Goal: Task Accomplishment & Management: Manage account settings

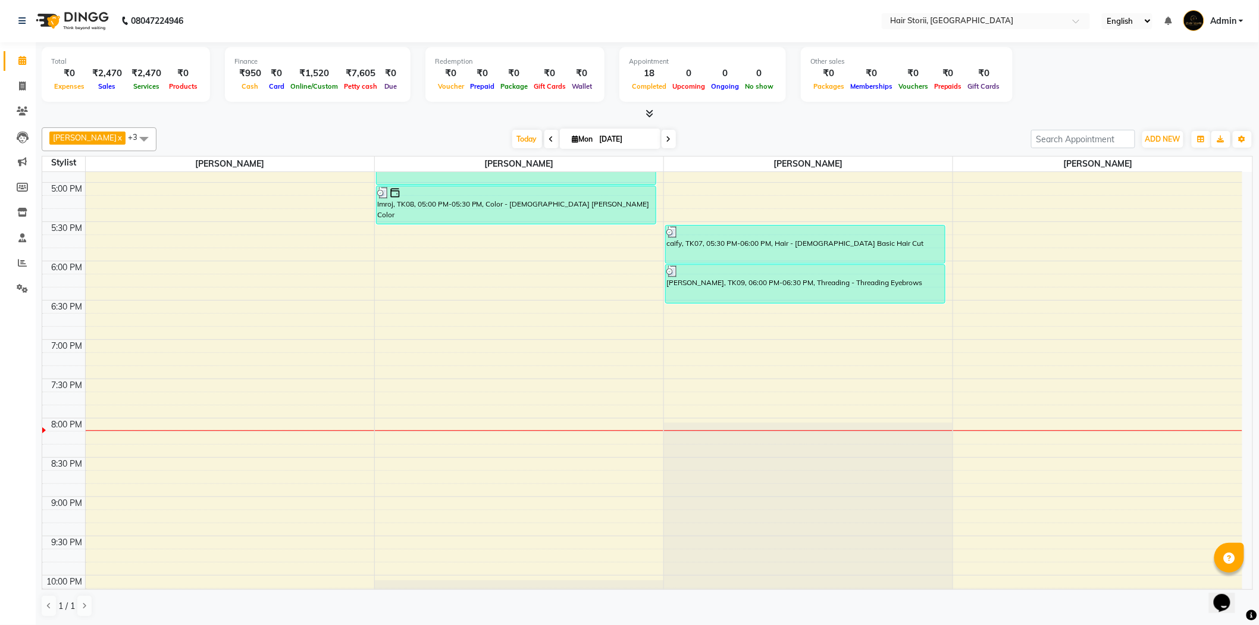
scroll to position [727, 0]
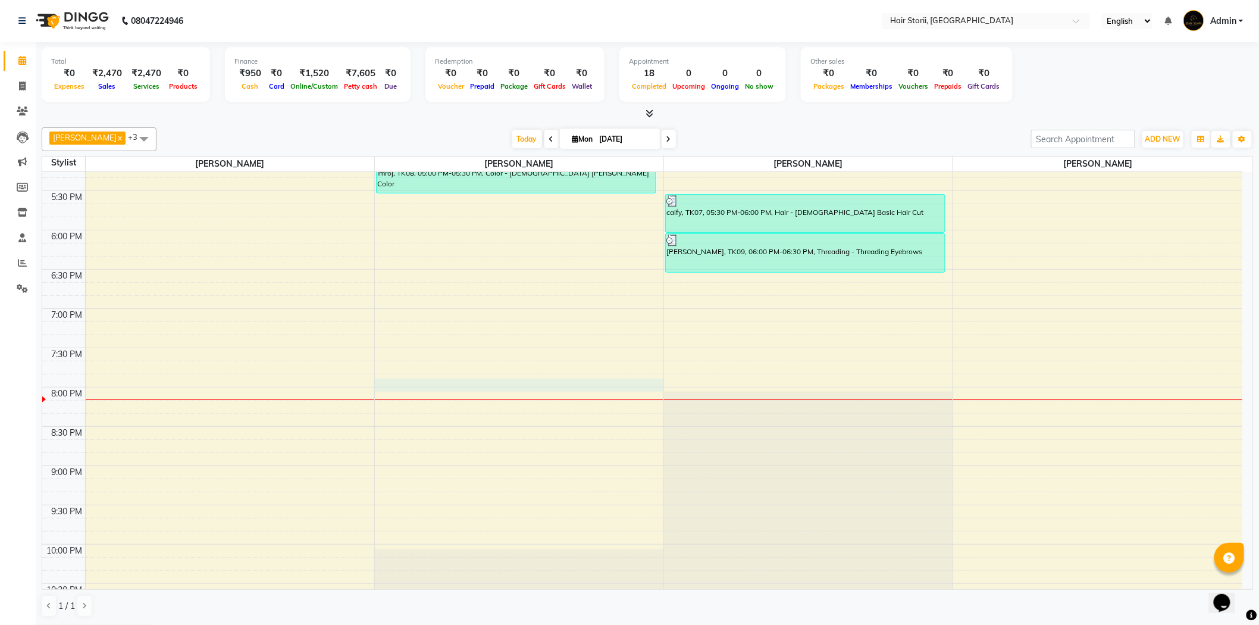
click at [504, 385] on div "8:00 AM 8:30 AM 9:00 AM 9:30 AM 10:00 AM 10:30 AM 11:00 AM 11:30 AM 12:00 PM 12…" at bounding box center [642, 73] width 1200 height 1256
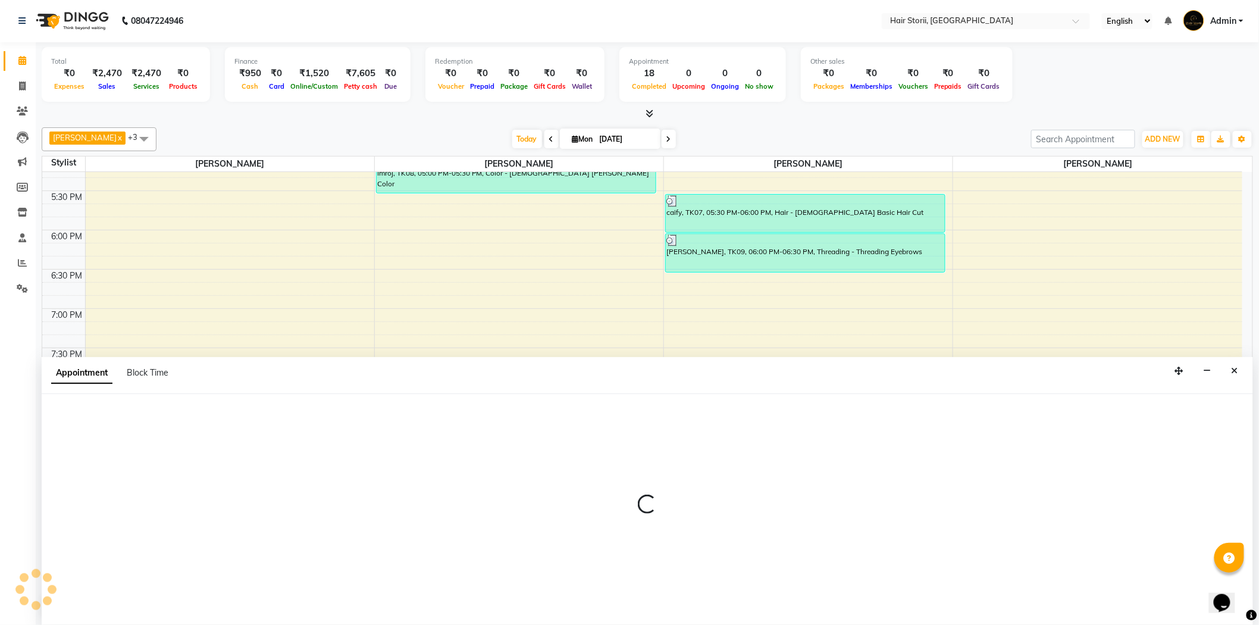
select select "51423"
select select "1185"
select select "tentative"
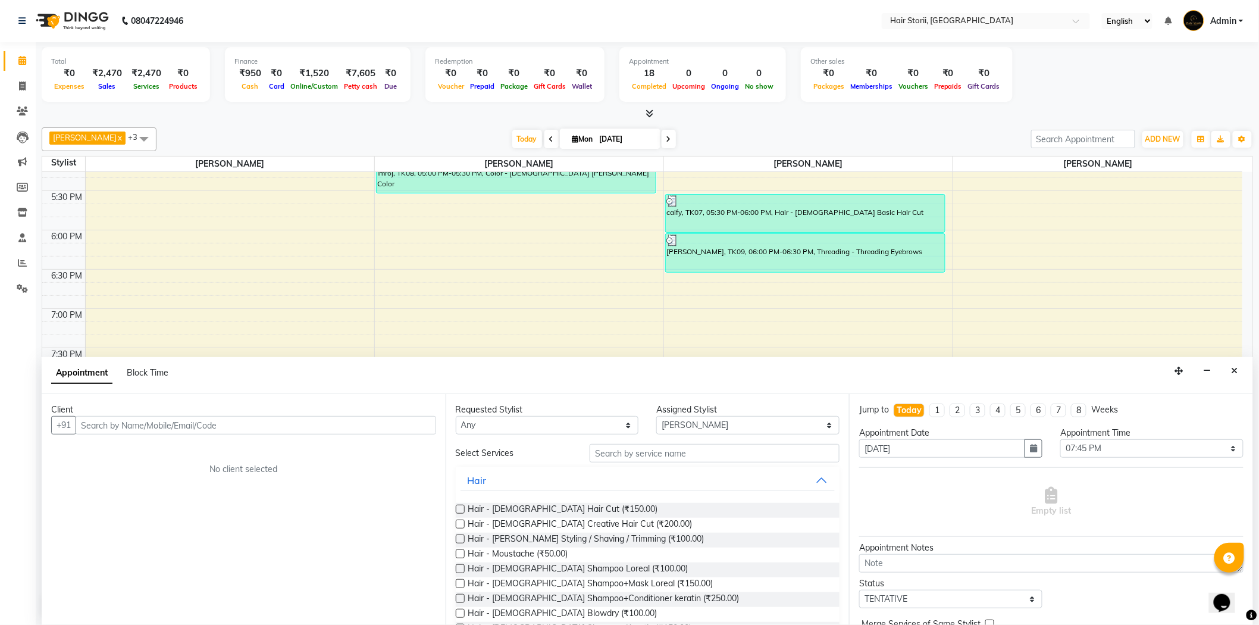
click at [456, 506] on label at bounding box center [460, 509] width 9 height 9
click at [456, 506] on input "checkbox" at bounding box center [460, 510] width 8 height 8
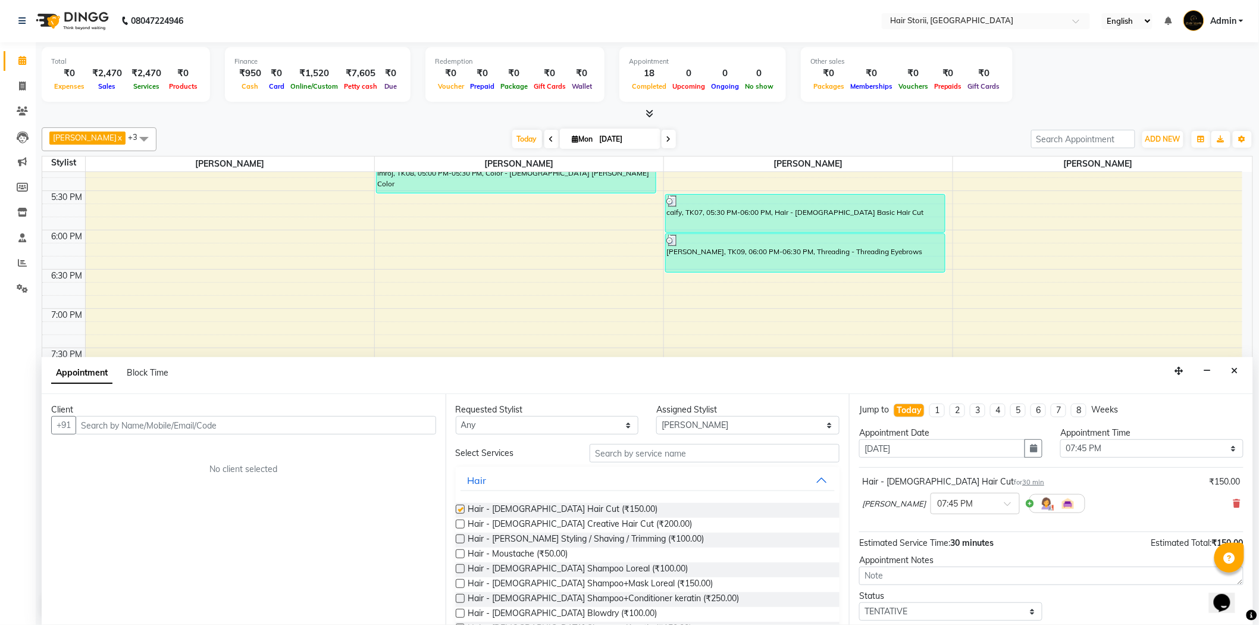
checkbox input "false"
click at [458, 538] on label at bounding box center [460, 538] width 9 height 9
click at [458, 538] on input "checkbox" at bounding box center [460, 540] width 8 height 8
checkbox input "false"
click at [461, 585] on label at bounding box center [460, 583] width 9 height 9
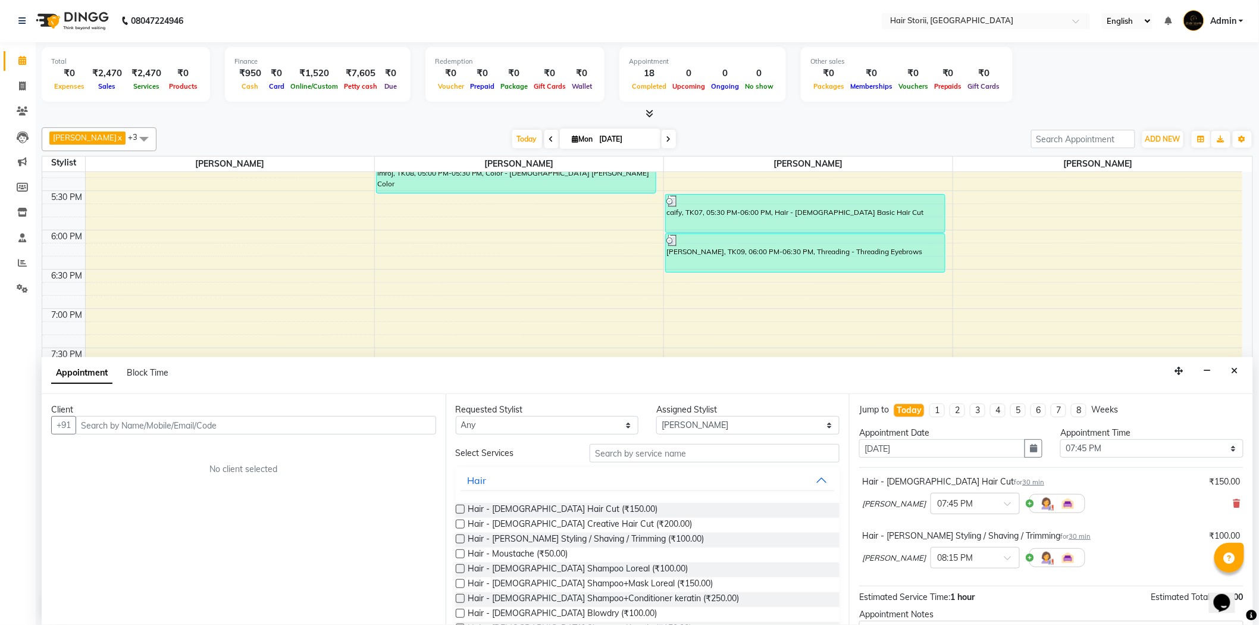
click at [461, 585] on input "checkbox" at bounding box center [460, 585] width 8 height 8
checkbox input "false"
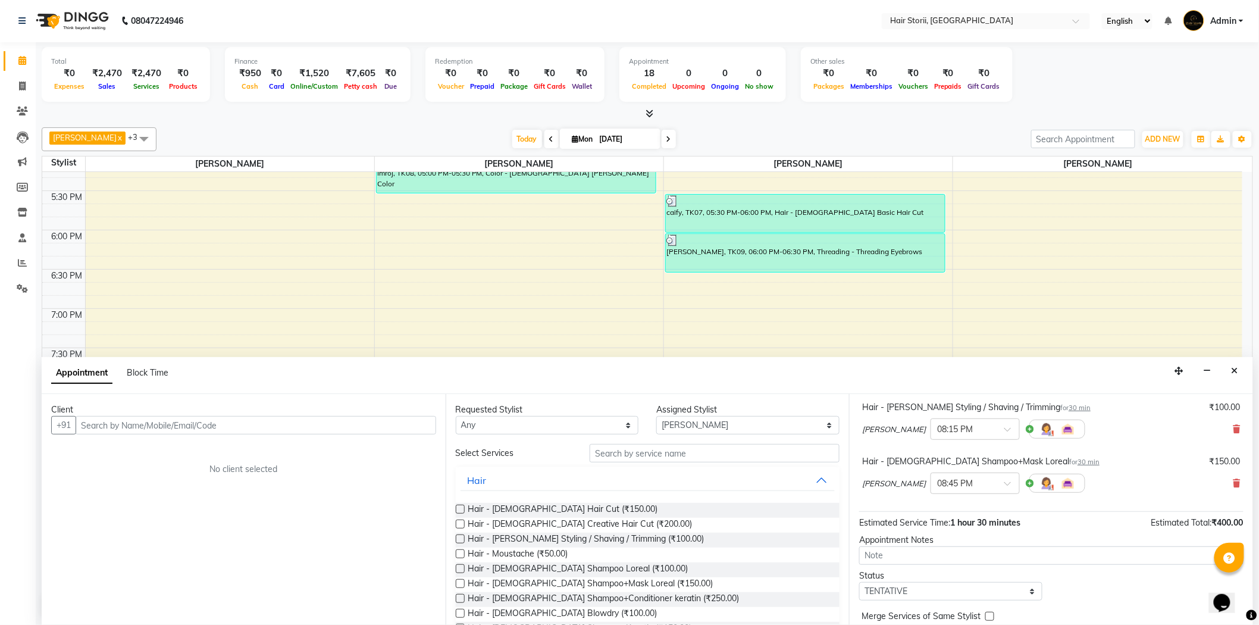
scroll to position [180, 0]
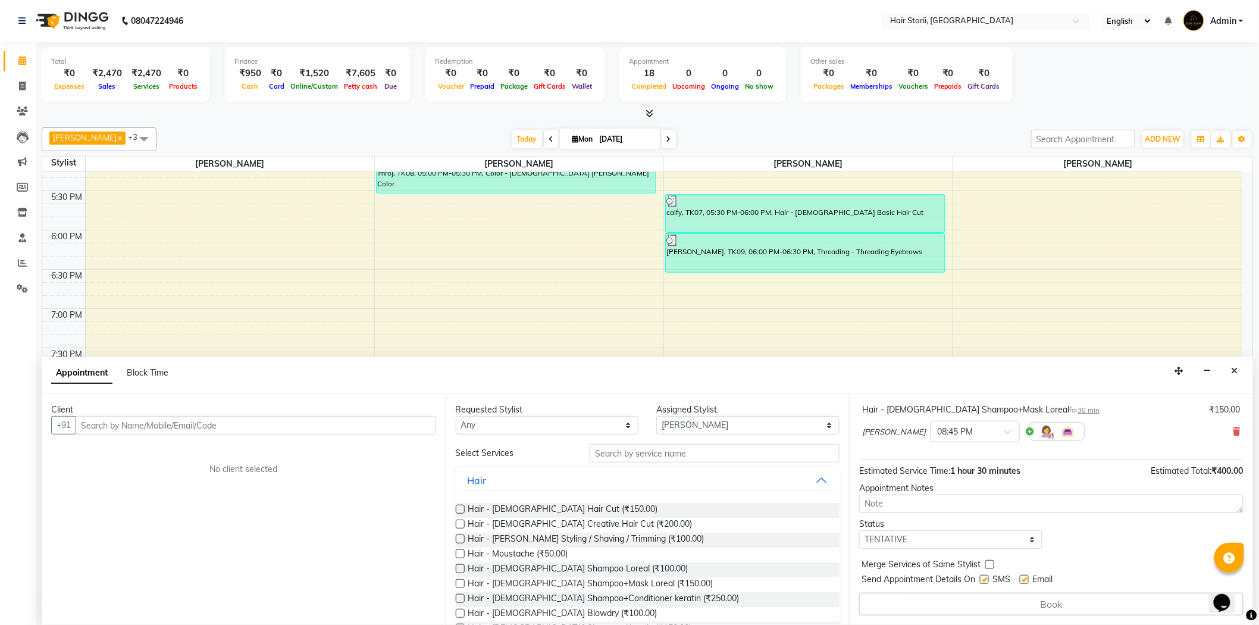
click at [1025, 579] on label at bounding box center [1024, 579] width 9 height 9
click at [1025, 579] on input "checkbox" at bounding box center [1024, 581] width 8 height 8
checkbox input "false"
click at [985, 578] on label at bounding box center [984, 579] width 9 height 9
click at [985, 578] on input "checkbox" at bounding box center [984, 581] width 8 height 8
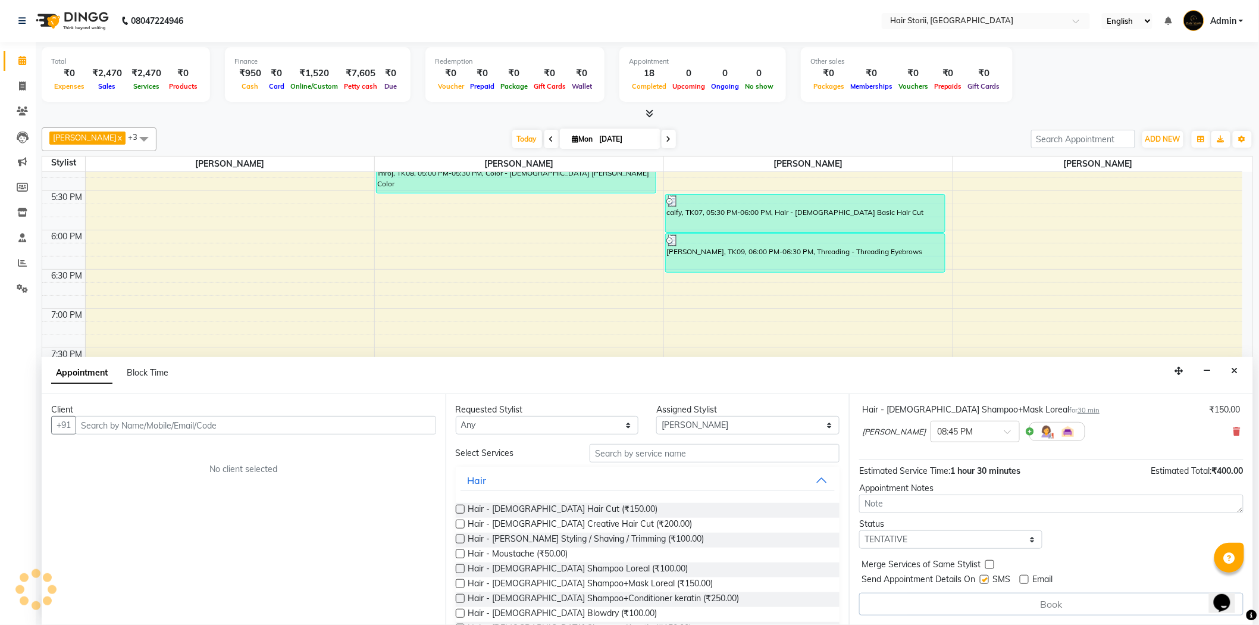
checkbox input "false"
click at [460, 568] on label at bounding box center [460, 568] width 9 height 9
click at [460, 568] on input "checkbox" at bounding box center [460, 570] width 8 height 8
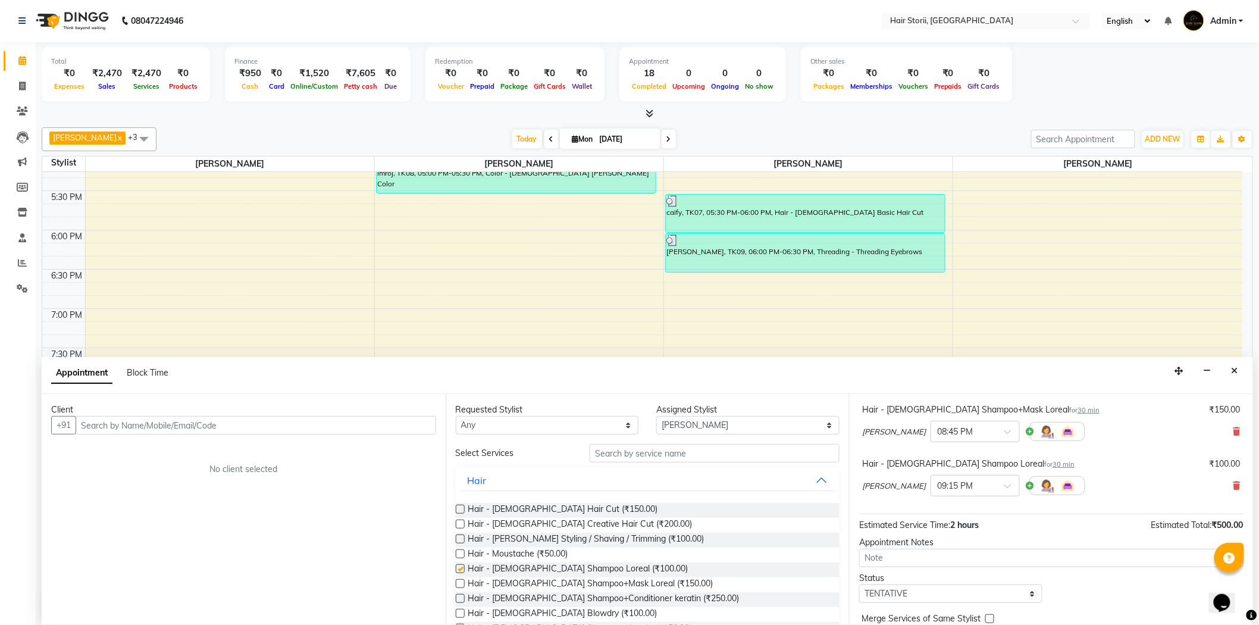
checkbox input "false"
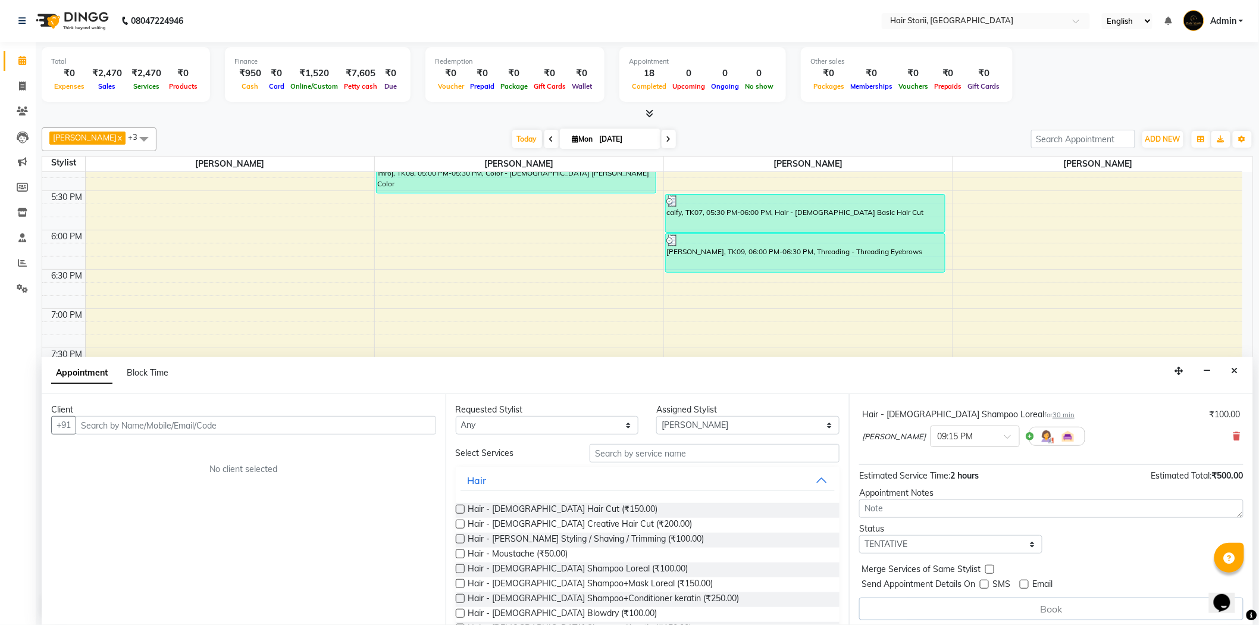
scroll to position [234, 0]
click at [311, 424] on input "text" at bounding box center [256, 425] width 361 height 18
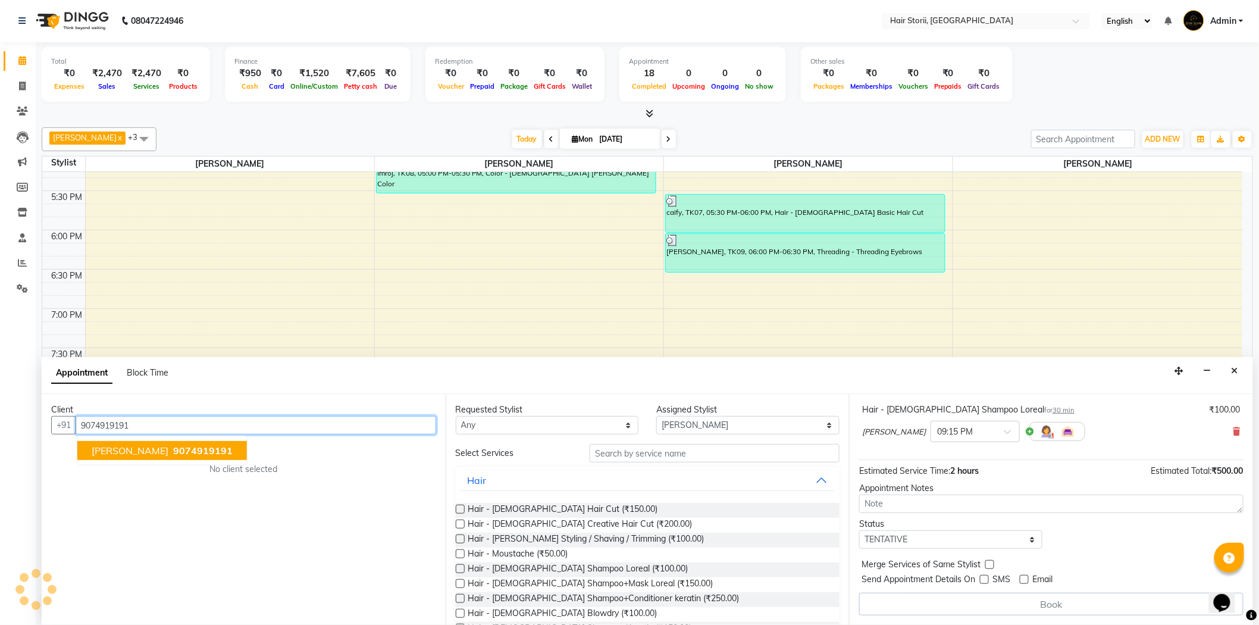
scroll to position [233, 0]
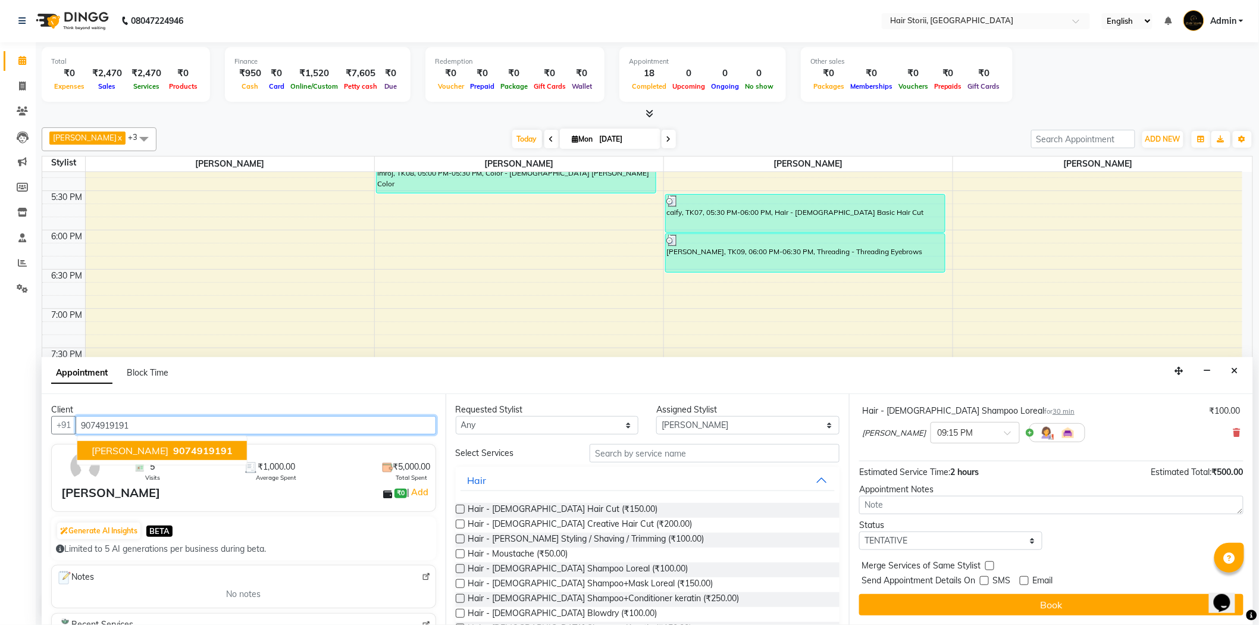
click at [173, 449] on span "9074919191" at bounding box center [203, 451] width 60 height 12
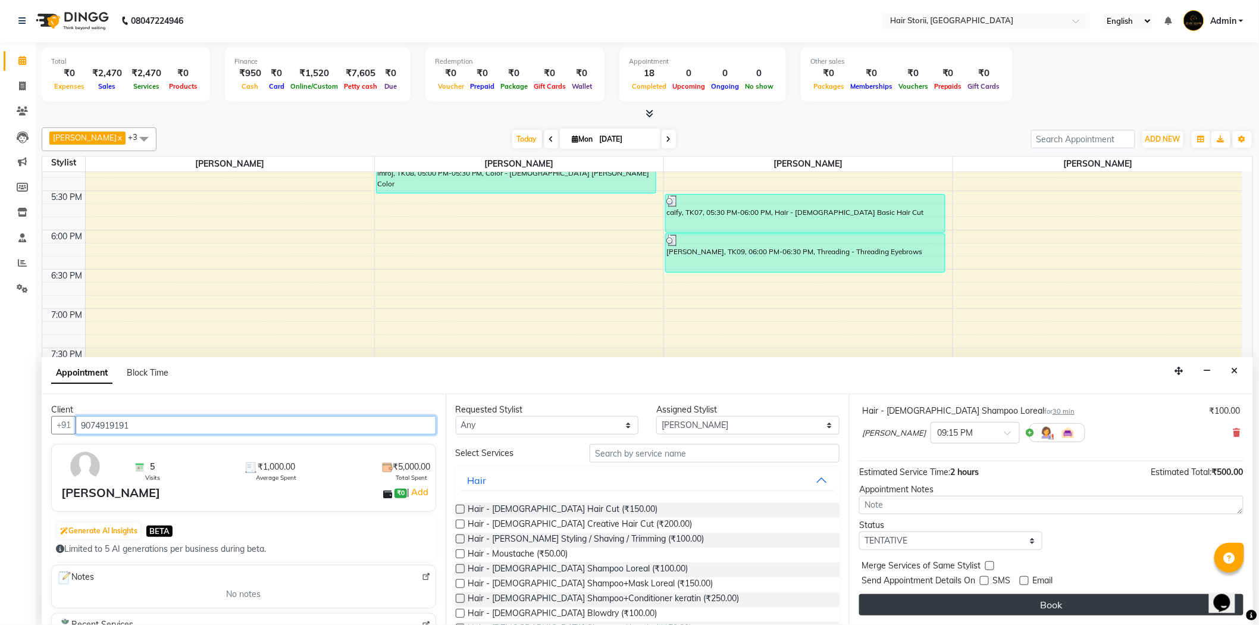
type input "9074919191"
click at [1066, 610] on button "Book" at bounding box center [1051, 604] width 384 height 21
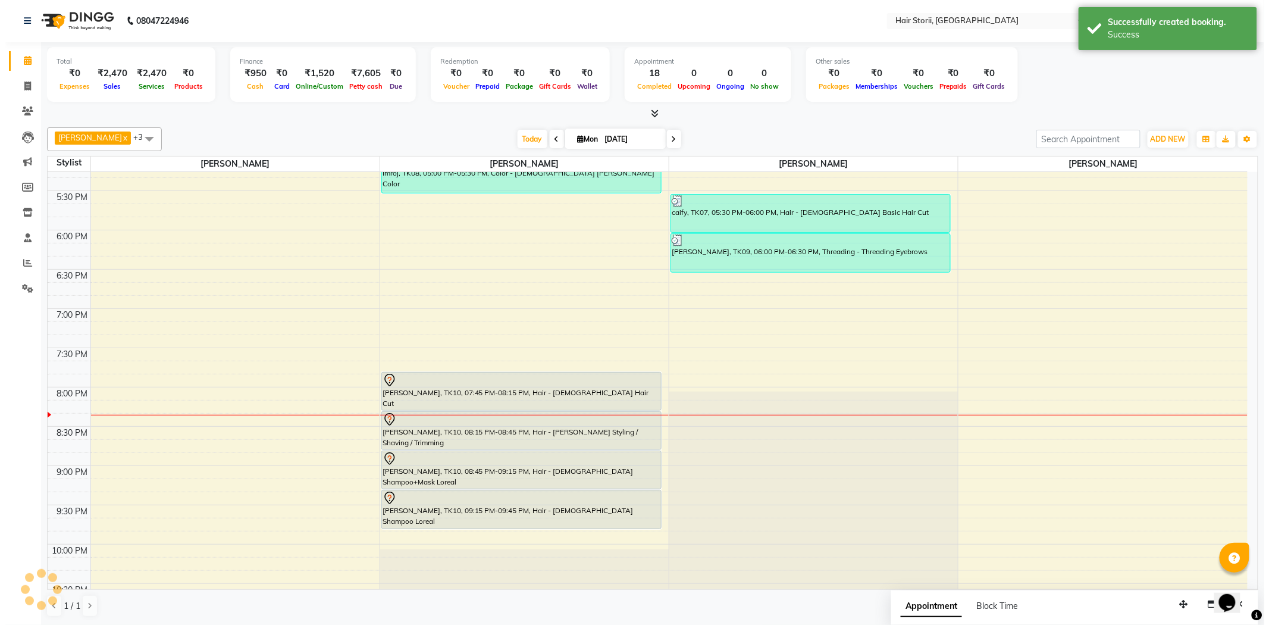
scroll to position [0, 0]
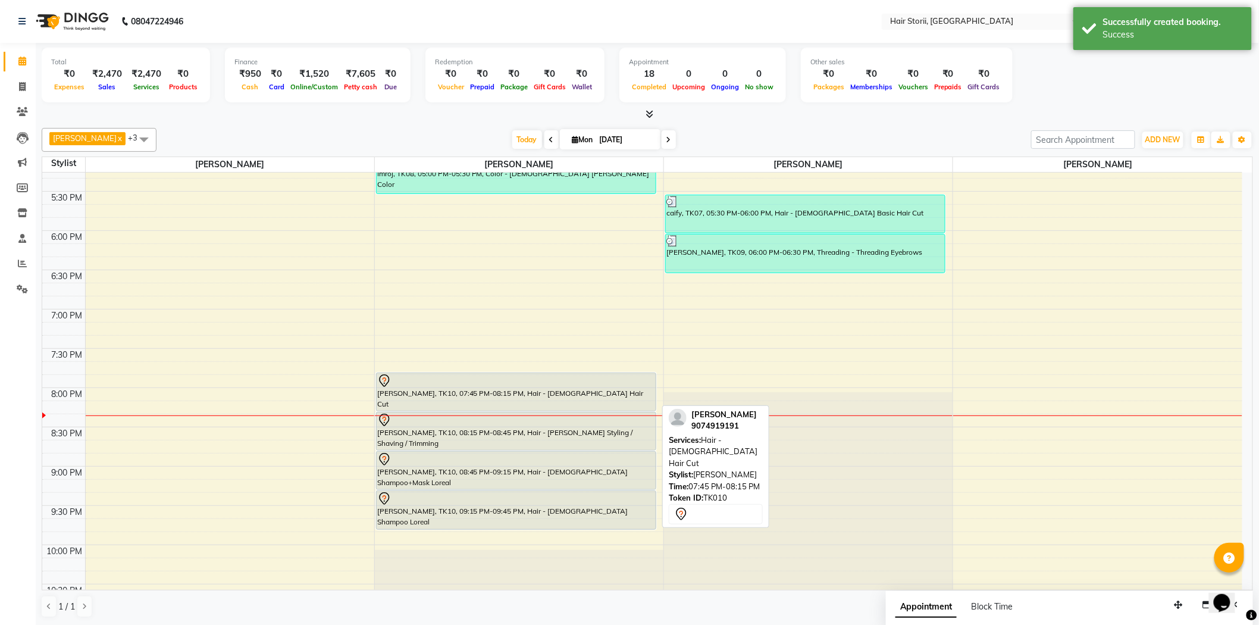
click at [474, 382] on div at bounding box center [516, 381] width 278 height 14
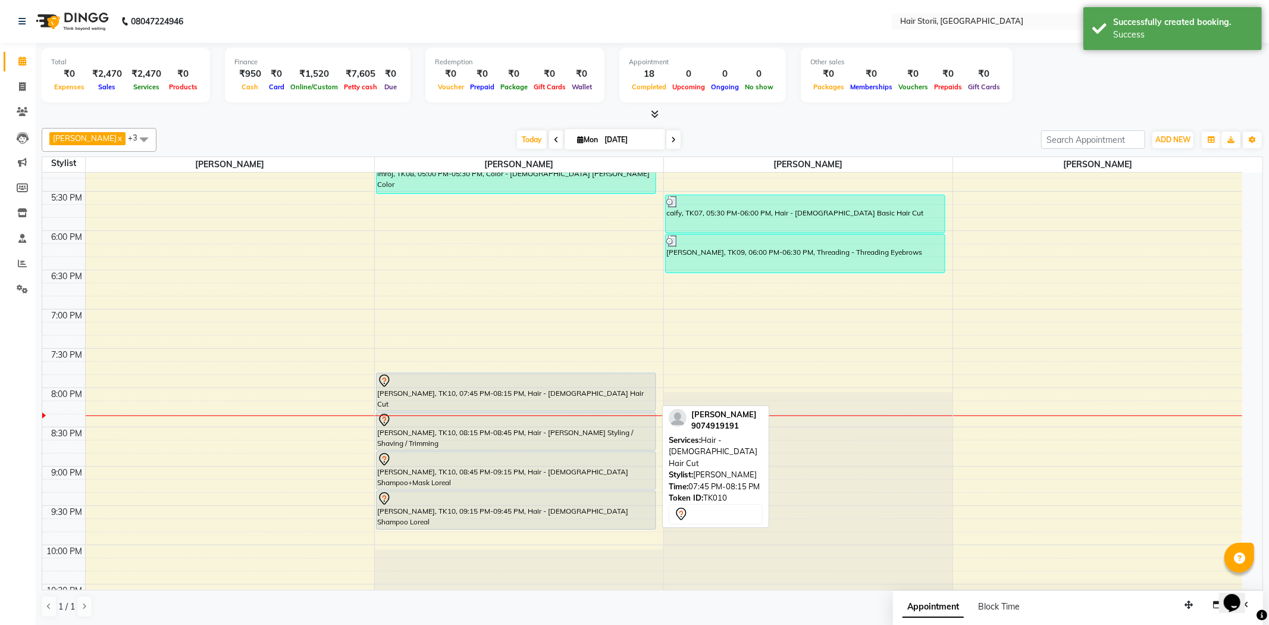
select select "7"
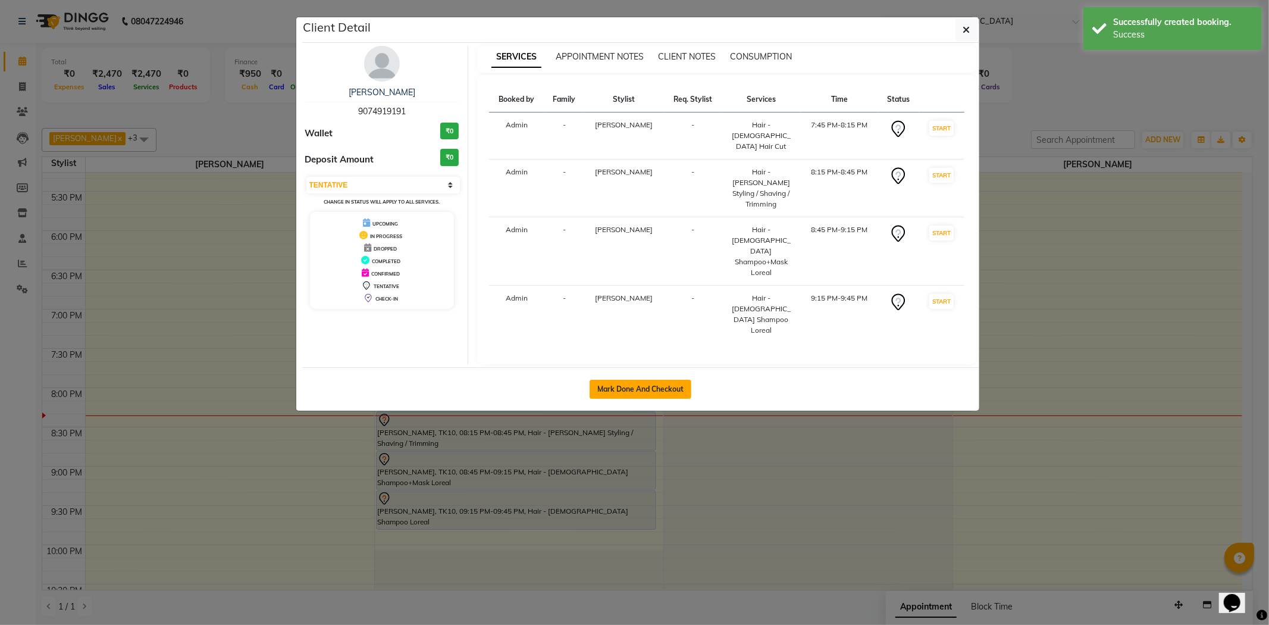
click at [618, 380] on button "Mark Done And Checkout" at bounding box center [641, 389] width 102 height 19
select select "service"
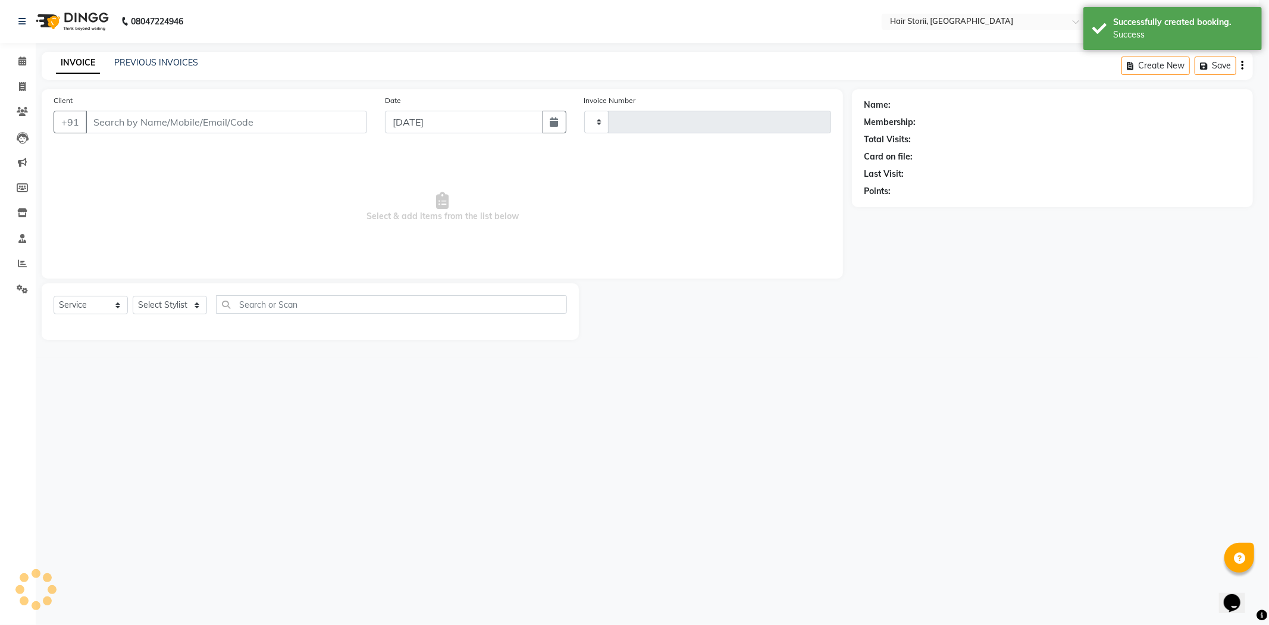
type input "1972"
select select "6638"
type input "9074919191"
select select "51423"
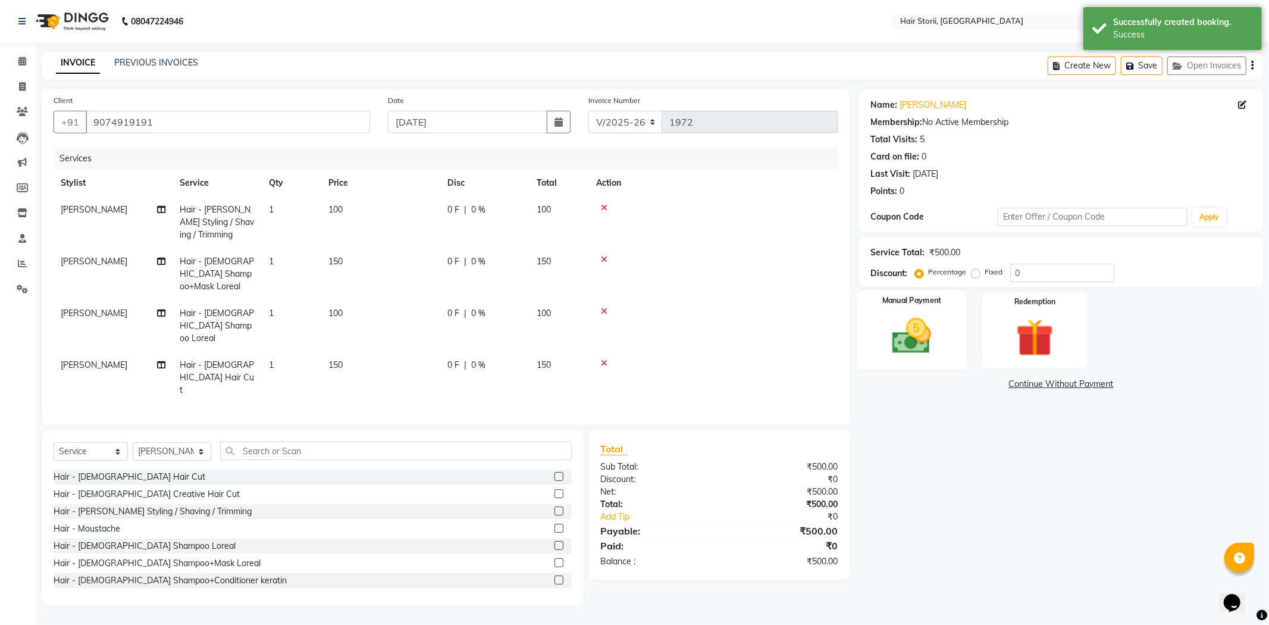
click at [897, 321] on img at bounding box center [912, 336] width 64 height 45
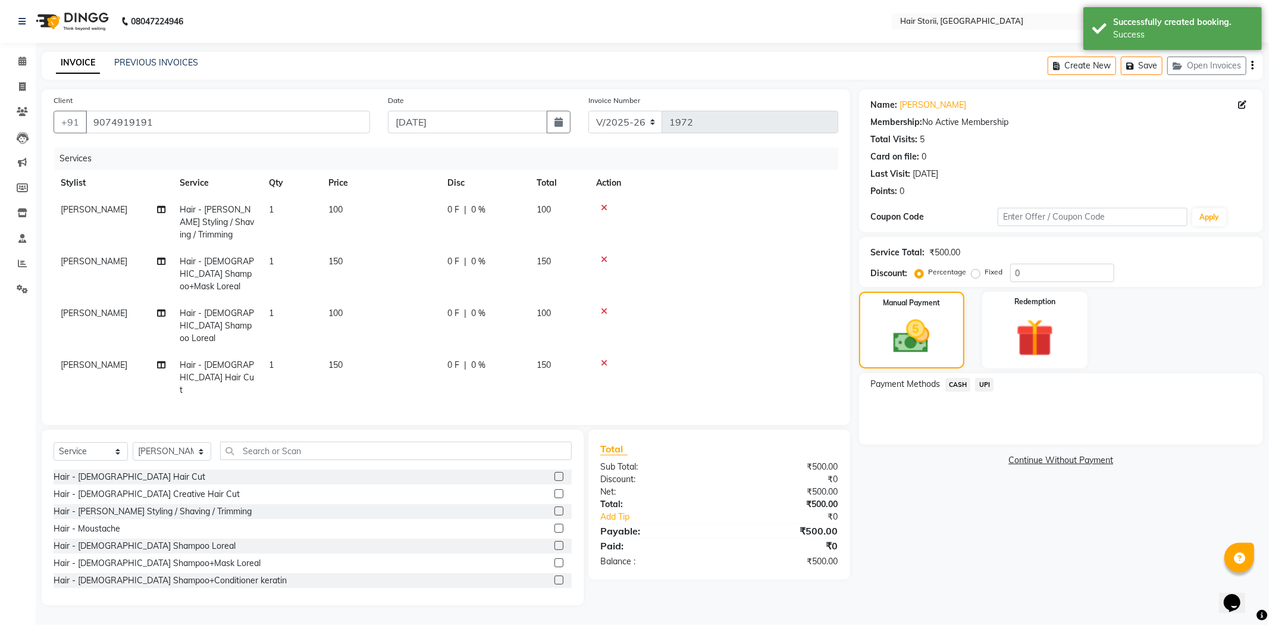
click at [956, 387] on span "CASH" at bounding box center [959, 385] width 26 height 14
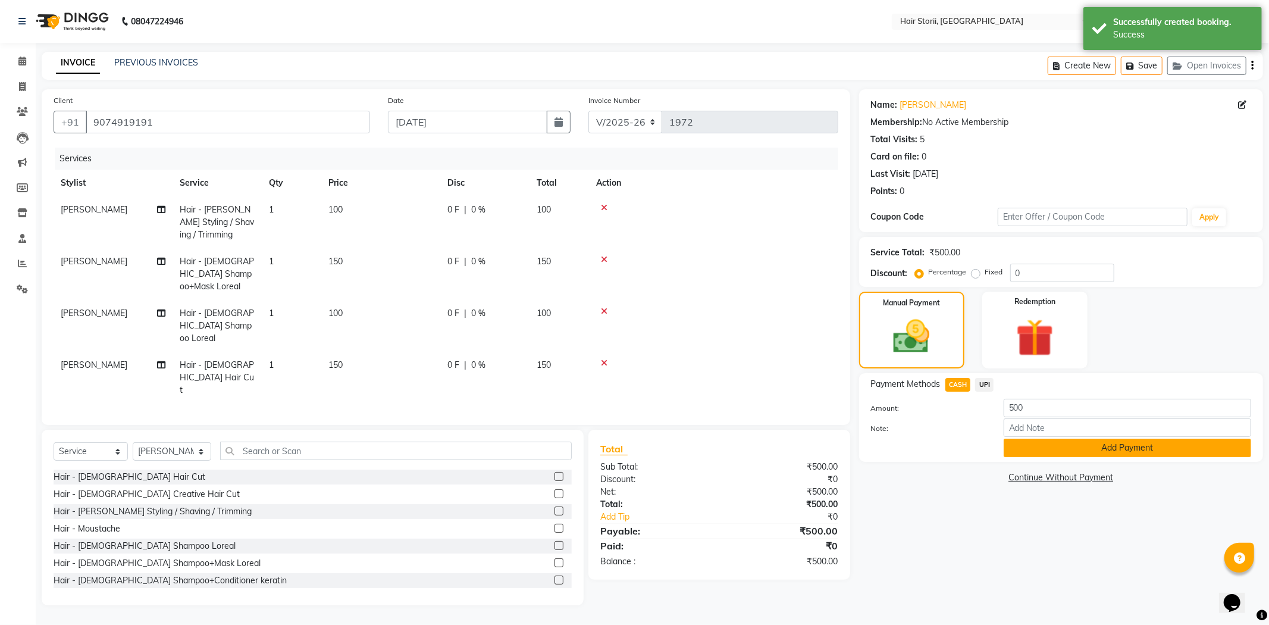
click at [1021, 445] on button "Add Payment" at bounding box center [1128, 448] width 248 height 18
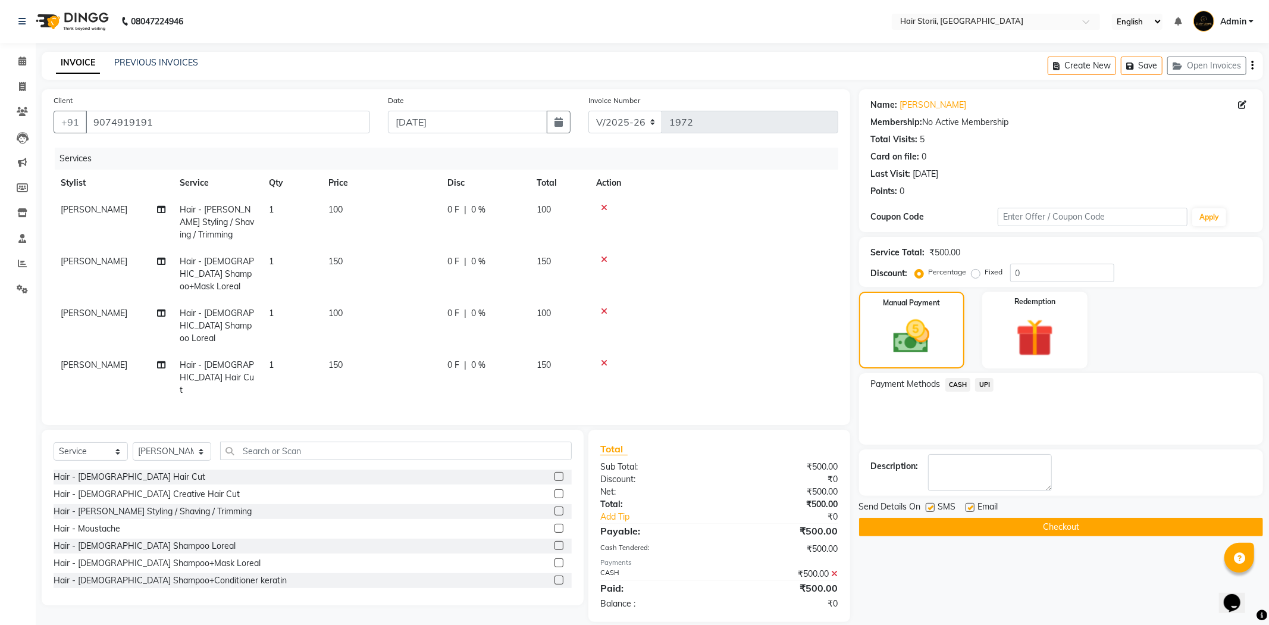
click at [971, 507] on label at bounding box center [970, 507] width 9 height 9
click at [971, 507] on input "checkbox" at bounding box center [970, 508] width 8 height 8
checkbox input "false"
click at [933, 507] on label at bounding box center [930, 507] width 9 height 9
click at [933, 507] on input "checkbox" at bounding box center [930, 508] width 8 height 8
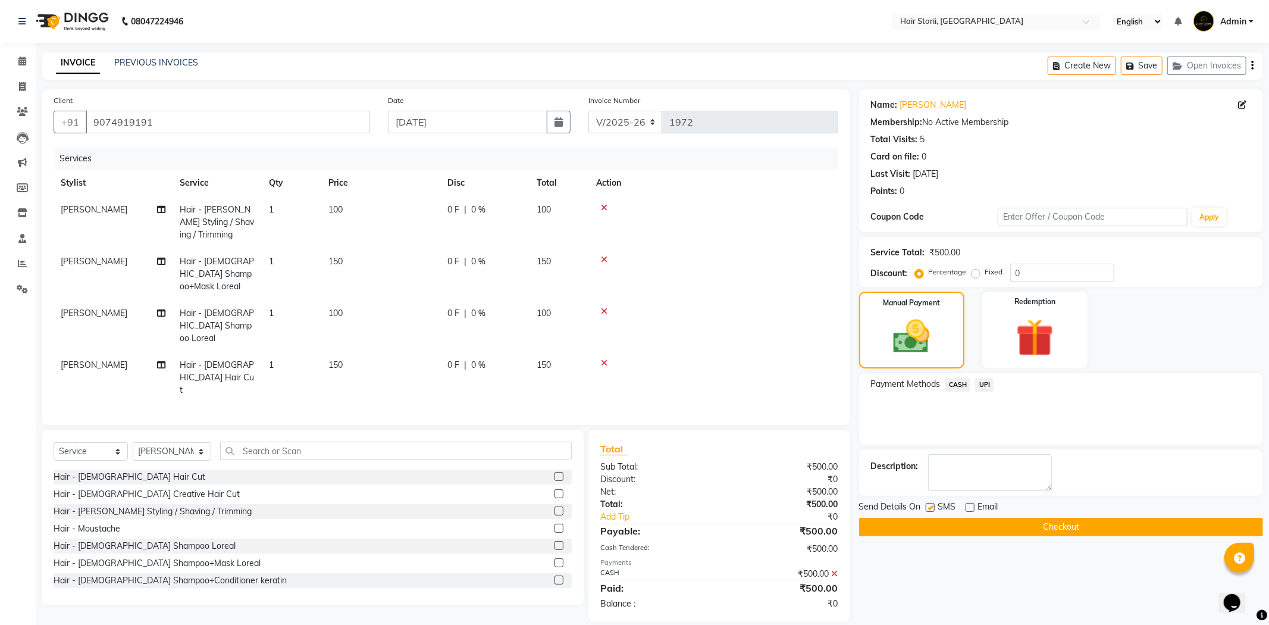
checkbox input "false"
click at [921, 522] on button "Checkout" at bounding box center [1061, 527] width 404 height 18
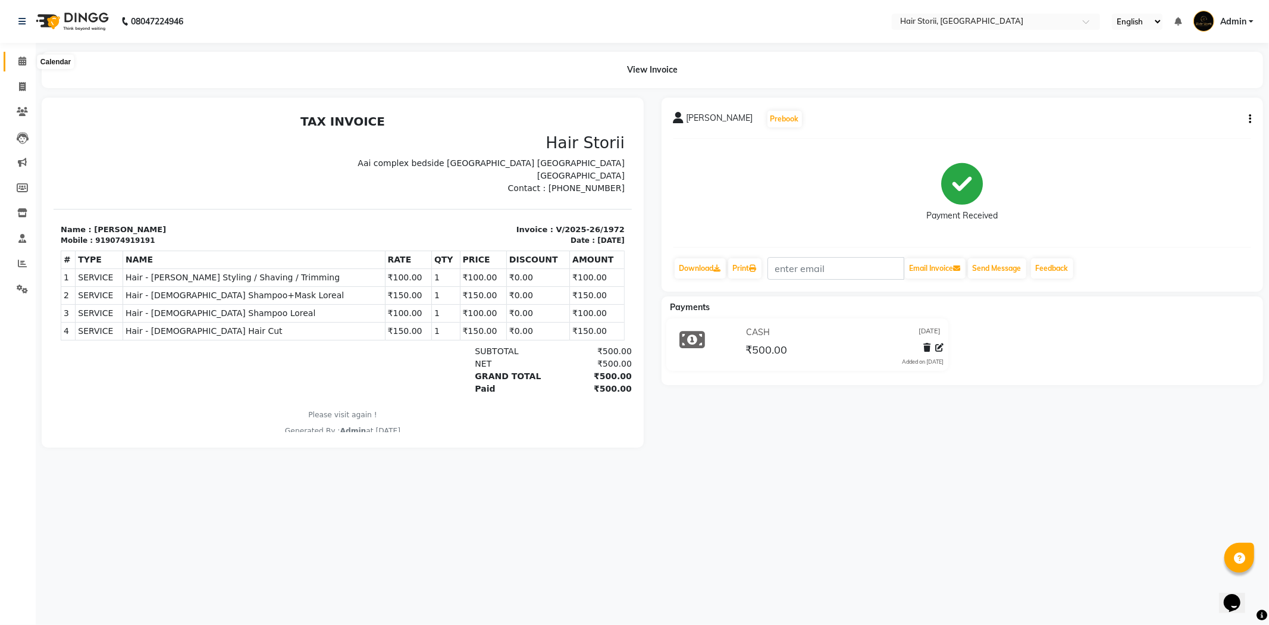
click at [22, 63] on icon at bounding box center [22, 61] width 8 height 9
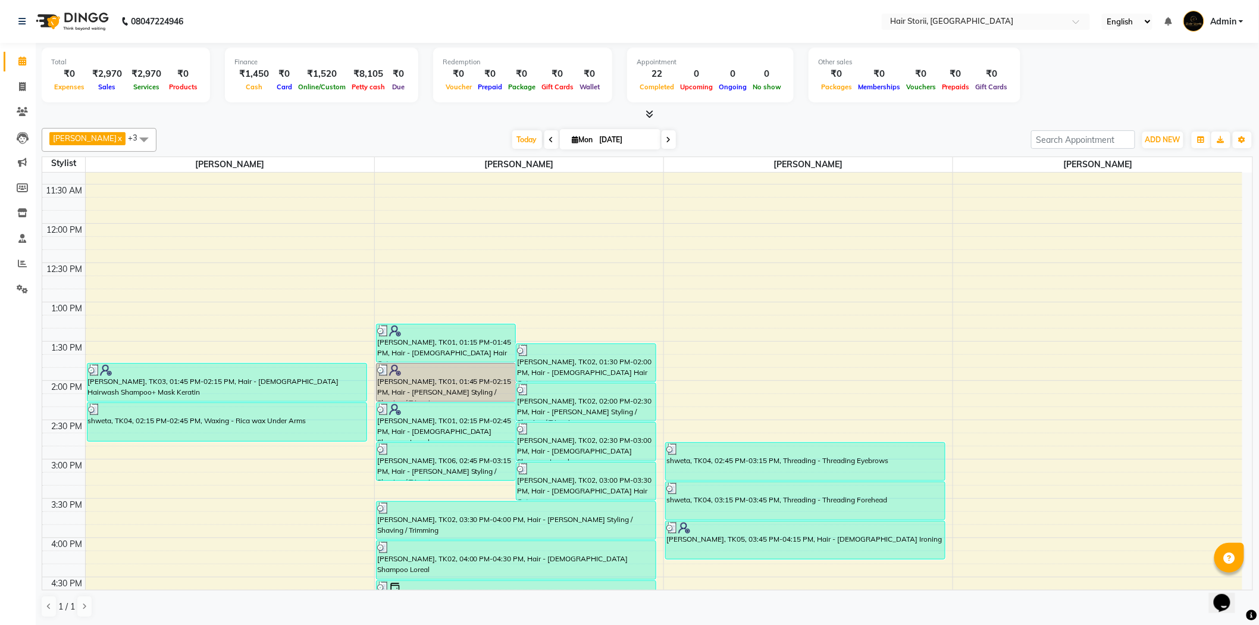
scroll to position [264, 0]
